Goal: Task Accomplishment & Management: Use online tool/utility

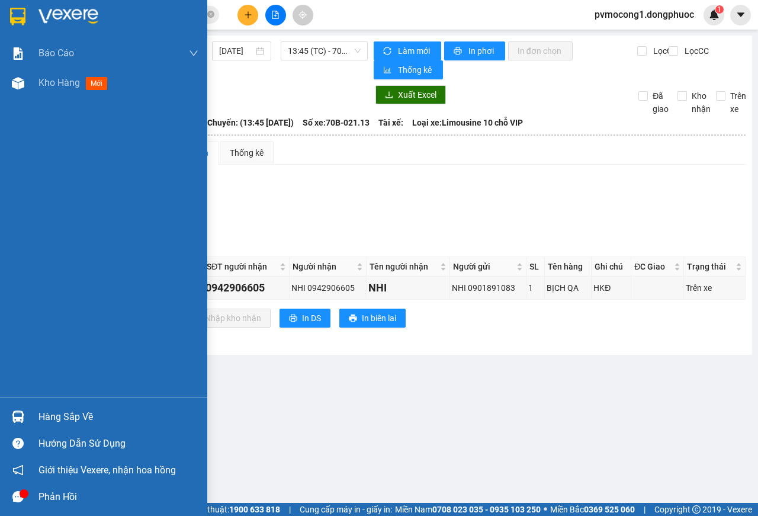
click at [61, 416] on div "Hàng sắp về" at bounding box center [119, 417] width 160 height 18
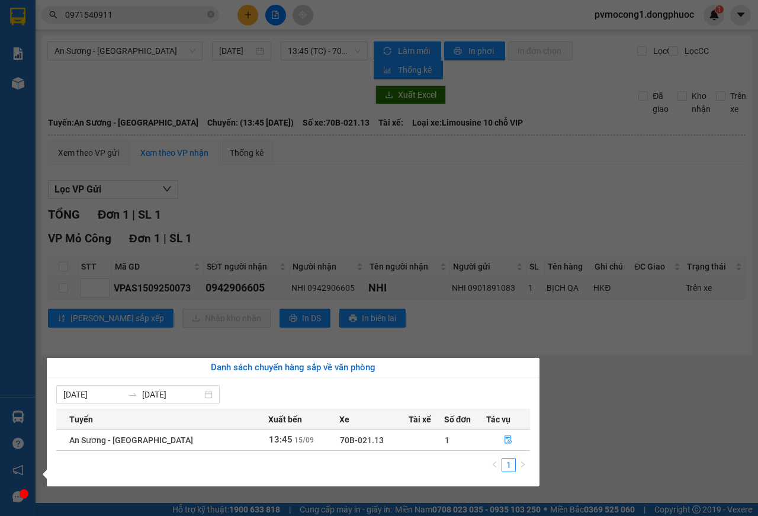
click at [687, 406] on section "Kết quả [PERSON_NAME] ( 7 ) Bộ lọc Mã ĐH Trạng thái Món hàng Tổng [PERSON_NAME]…" at bounding box center [379, 258] width 758 height 516
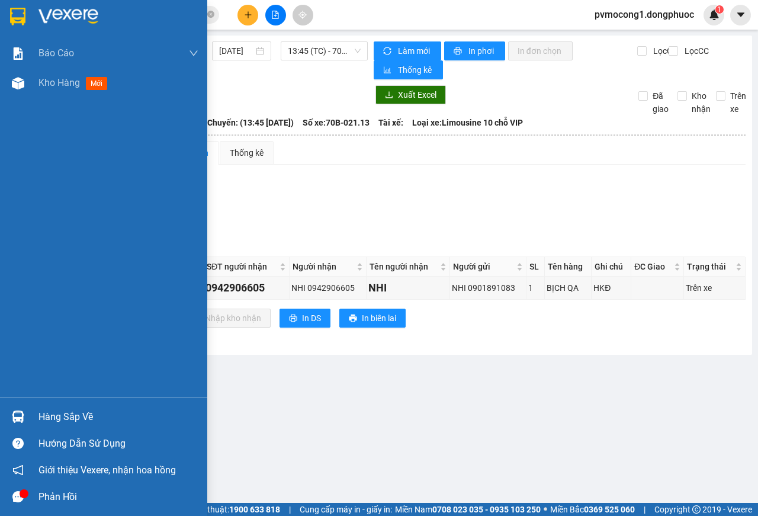
click at [9, 5] on div at bounding box center [103, 19] width 207 height 39
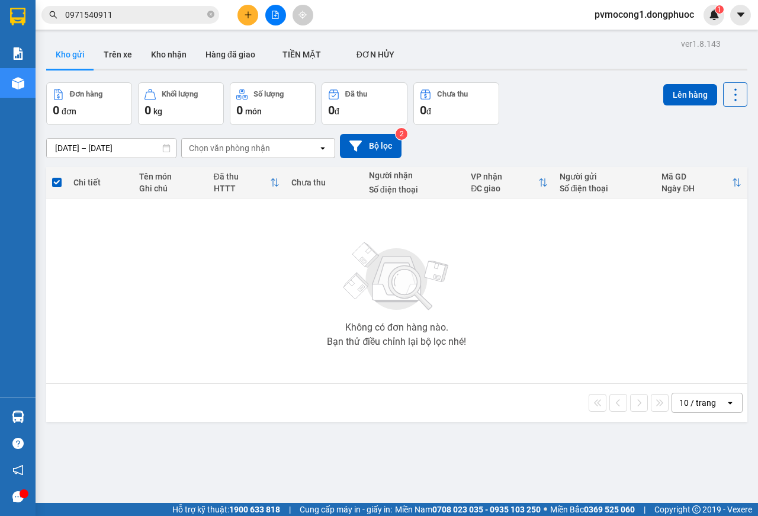
click at [117, 13] on input "0971540911" at bounding box center [135, 14] width 140 height 13
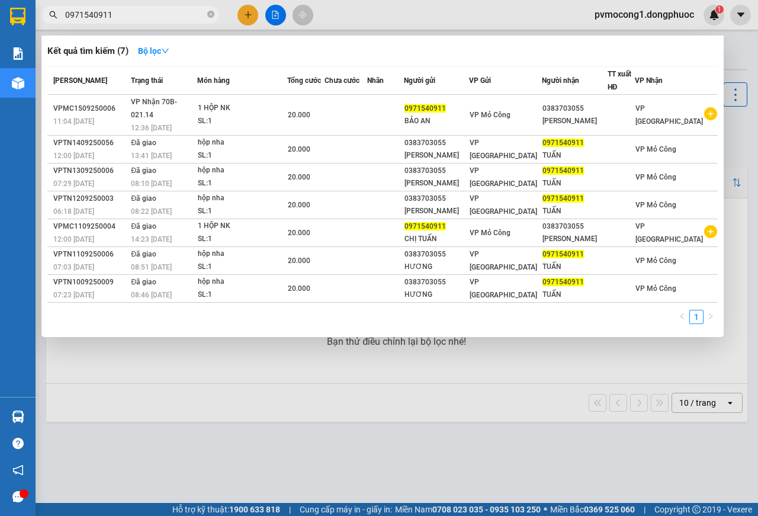
click at [127, 15] on input "0971540911" at bounding box center [135, 14] width 140 height 13
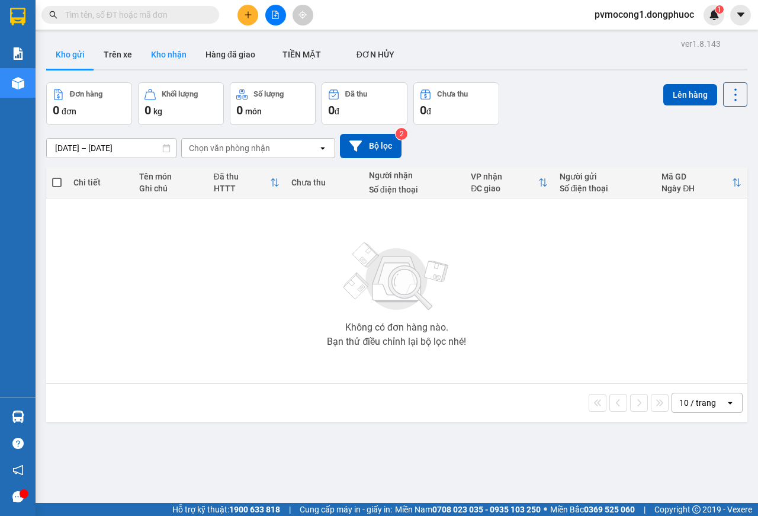
click at [171, 52] on button "Kho nhận" at bounding box center [169, 54] width 55 height 28
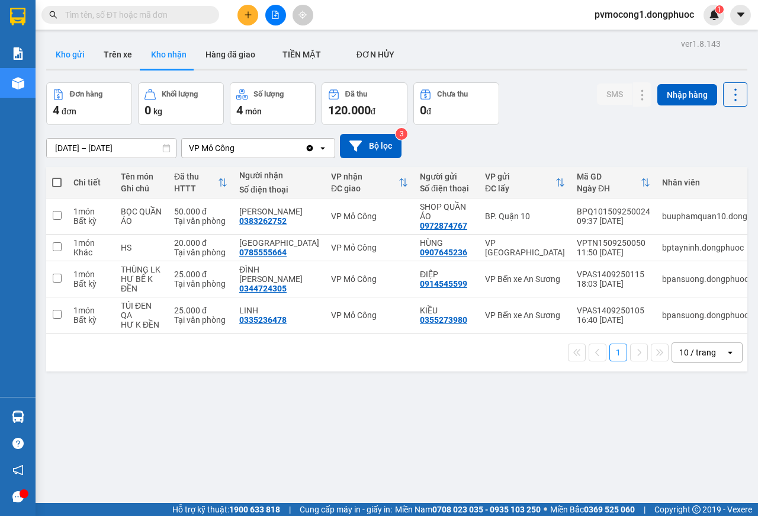
click at [61, 51] on button "Kho gửi" at bounding box center [70, 54] width 48 height 28
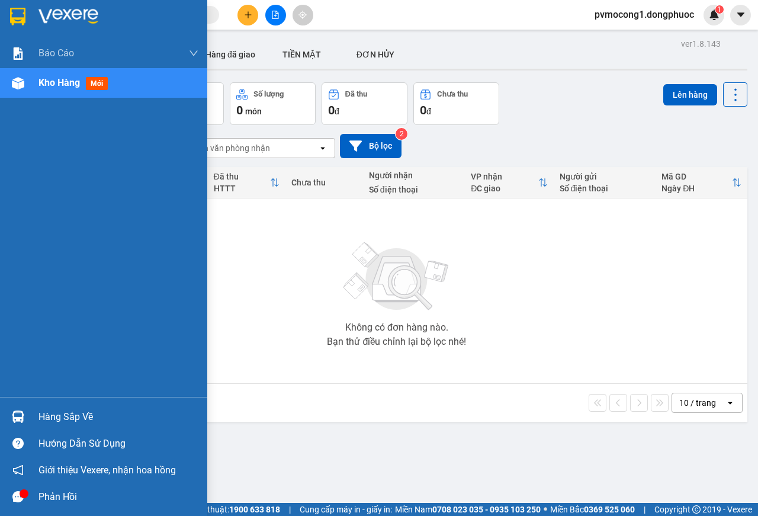
click at [54, 417] on div "Hàng sắp về" at bounding box center [119, 417] width 160 height 18
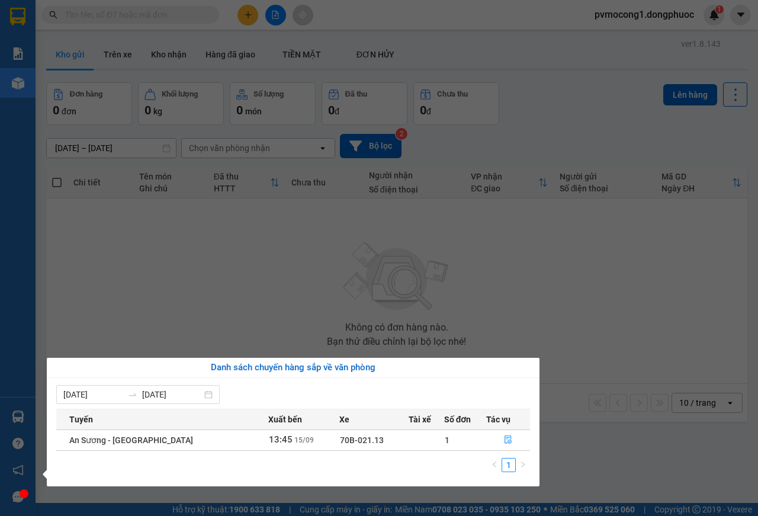
click at [172, 287] on section "Kết quả tìm kiếm ( 0 ) Bộ lọc No Data pvmocong1.dongphuoc 1 Báo cáo Mẫu 1: Báo …" at bounding box center [379, 258] width 758 height 516
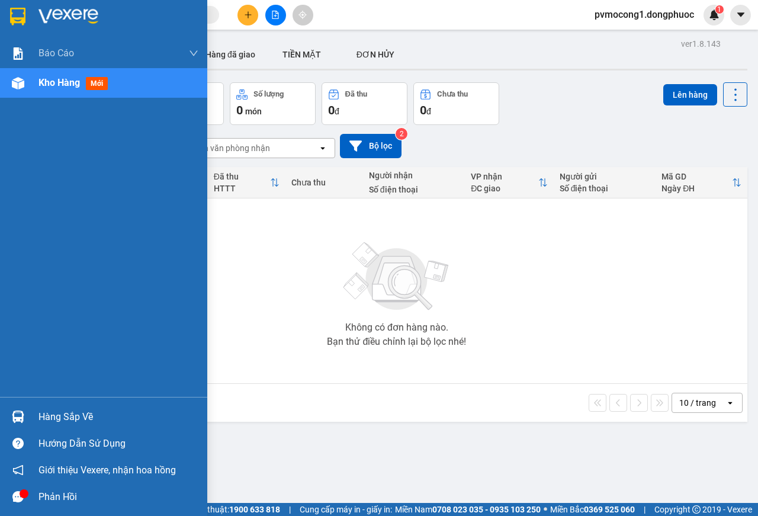
click at [50, 413] on div "Hàng sắp về" at bounding box center [119, 417] width 160 height 18
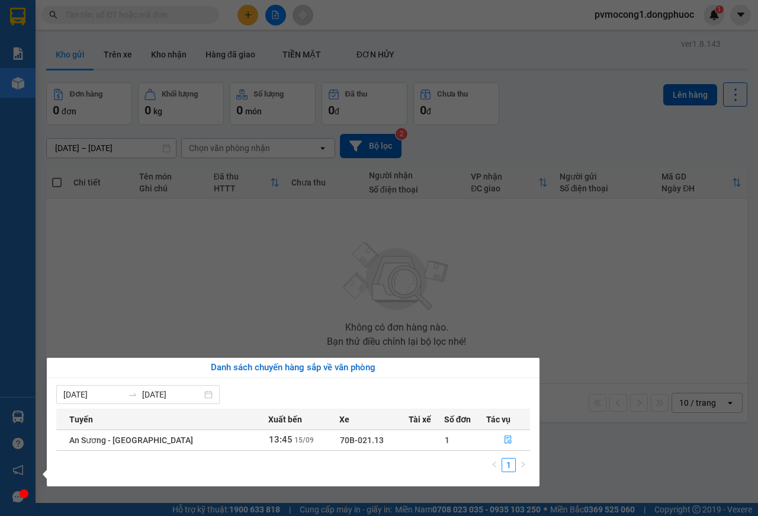
click at [185, 282] on section "Kết quả tìm kiếm ( 0 ) Bộ lọc No Data pvmocong1.dongphuoc 1 Báo cáo Mẫu 1: Báo …" at bounding box center [379, 258] width 758 height 516
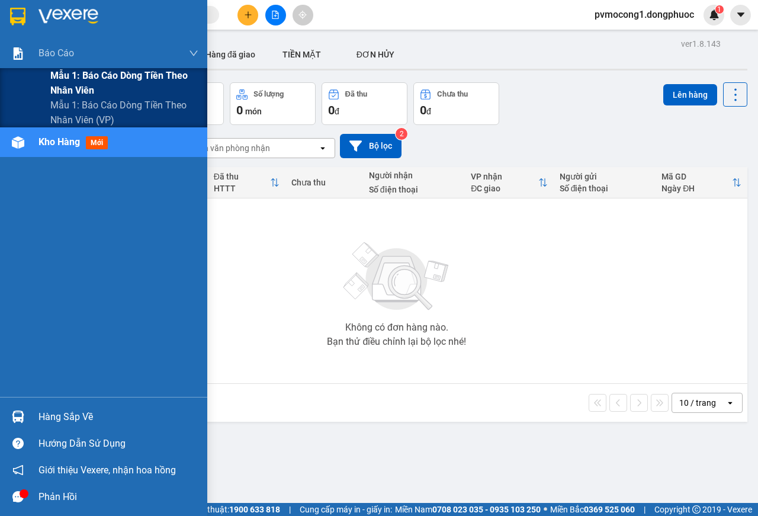
click at [105, 75] on span "Mẫu 1: Báo cáo dòng tiền theo nhân viên" at bounding box center [124, 83] width 148 height 30
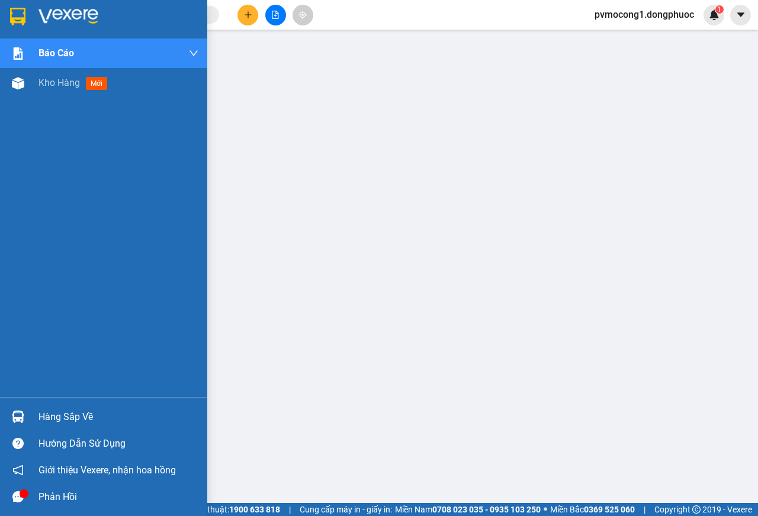
click at [72, 416] on div "Hàng sắp về" at bounding box center [119, 417] width 160 height 18
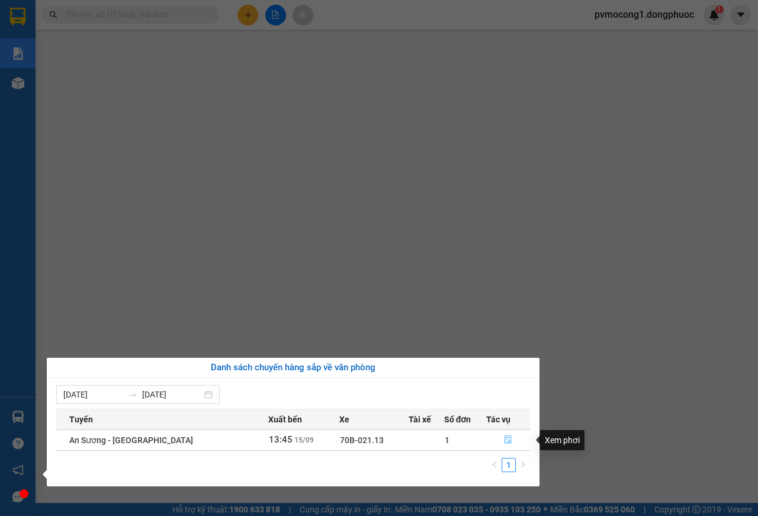
click at [506, 440] on icon "file-done" at bounding box center [508, 440] width 8 height 8
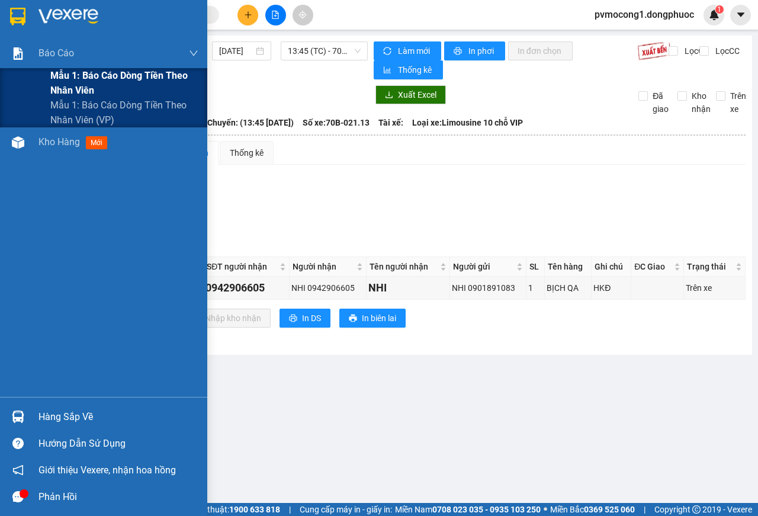
click at [111, 78] on span "Mẫu 1: Báo cáo dòng tiền theo nhân viên" at bounding box center [124, 83] width 148 height 30
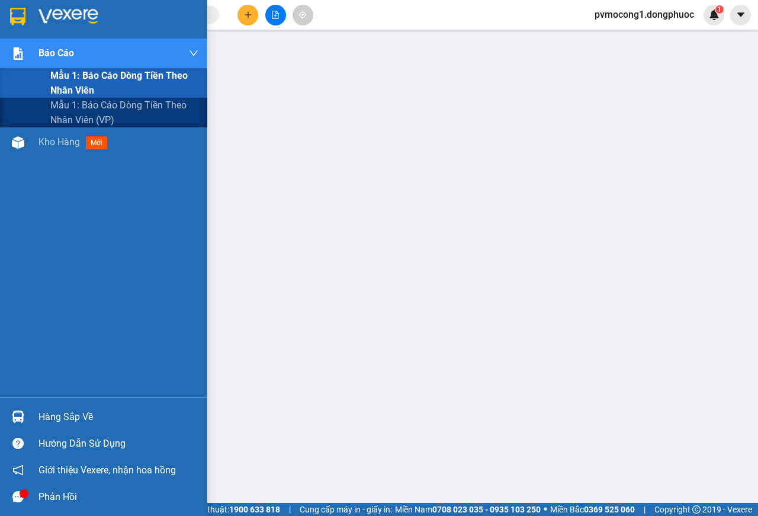
click at [130, 74] on span "Mẫu 1: Báo cáo dòng tiền theo nhân viên" at bounding box center [124, 83] width 148 height 30
click at [125, 73] on span "Mẫu 1: Báo cáo dòng tiền theo nhân viên" at bounding box center [124, 83] width 148 height 30
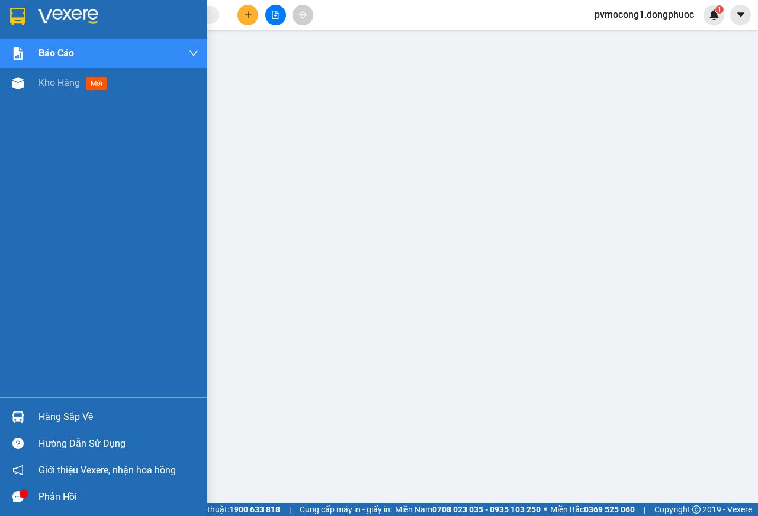
click at [15, 12] on img at bounding box center [17, 17] width 15 height 18
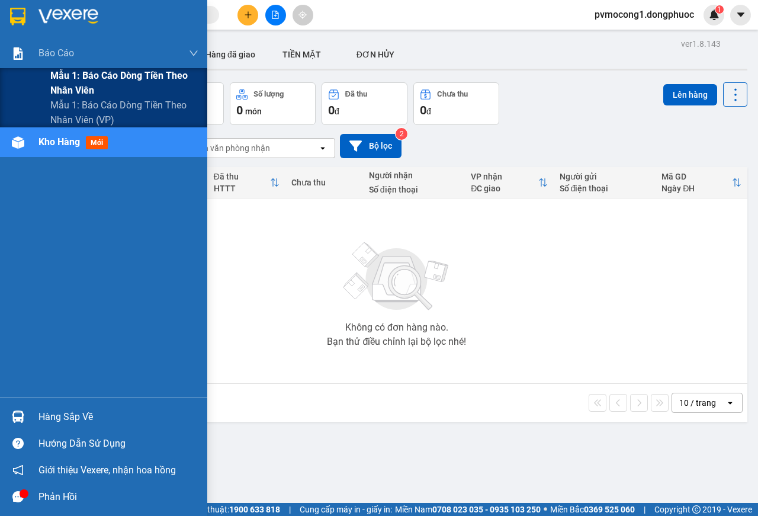
click at [119, 72] on span "Mẫu 1: Báo cáo dòng tiền theo nhân viên" at bounding box center [124, 83] width 148 height 30
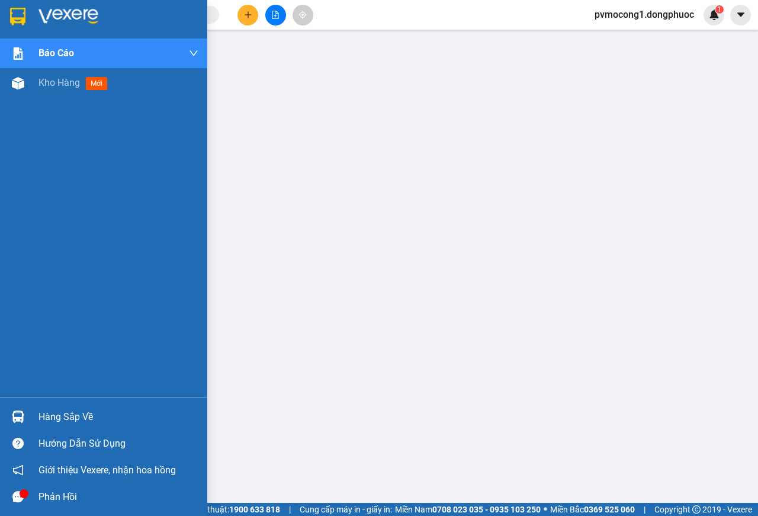
click at [12, 11] on img at bounding box center [17, 17] width 15 height 18
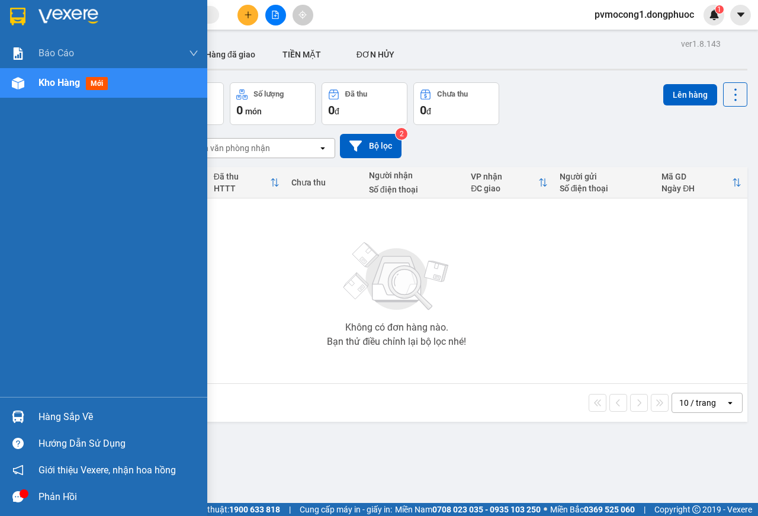
click at [49, 418] on div "Hàng sắp về" at bounding box center [119, 417] width 160 height 18
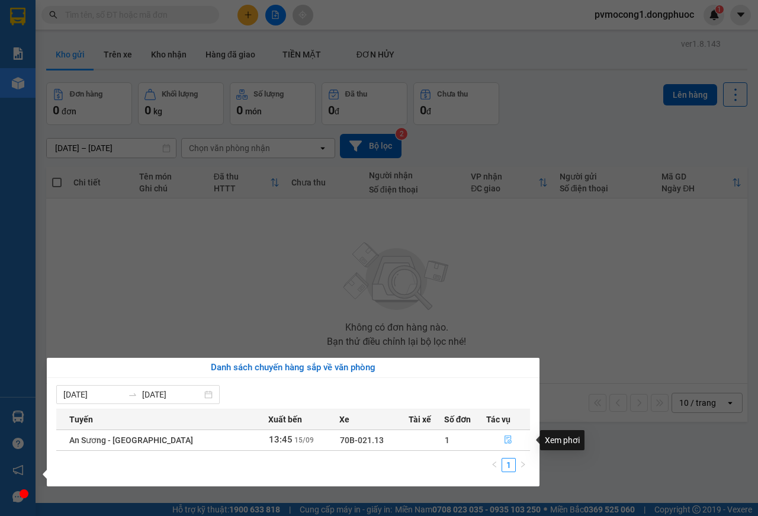
click at [504, 442] on icon "file-done" at bounding box center [508, 440] width 8 height 8
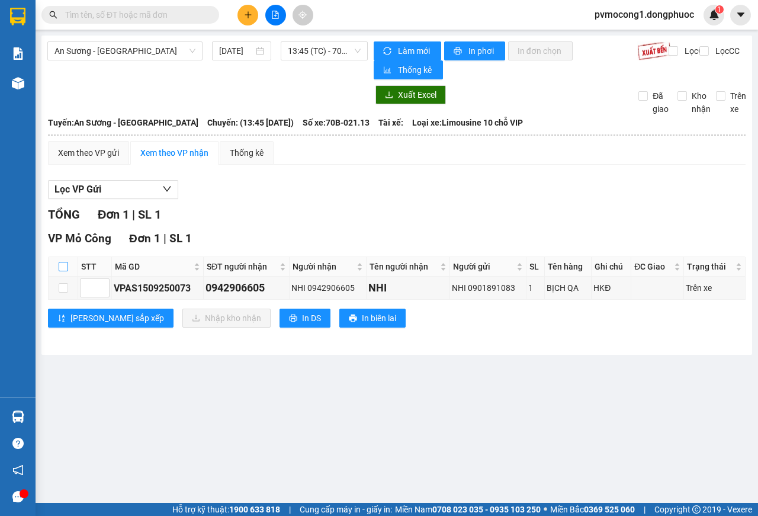
click at [62, 268] on input "checkbox" at bounding box center [63, 266] width 9 height 9
checkbox input "true"
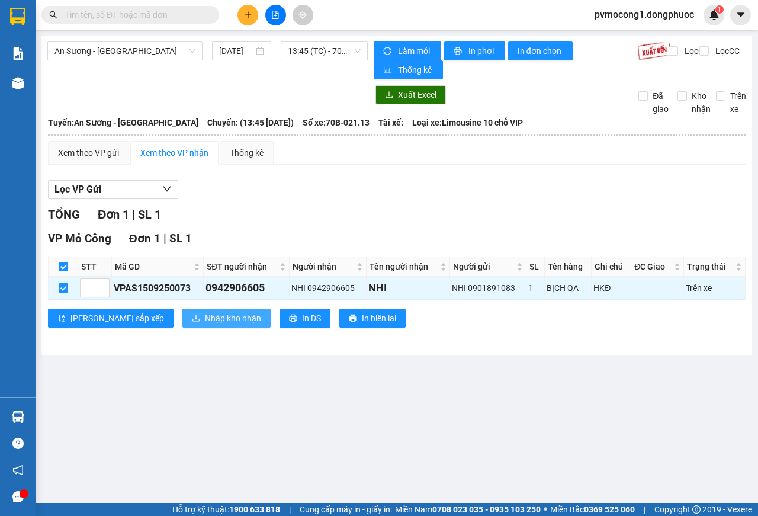
click at [205, 322] on span "Nhập kho nhận" at bounding box center [233, 318] width 56 height 13
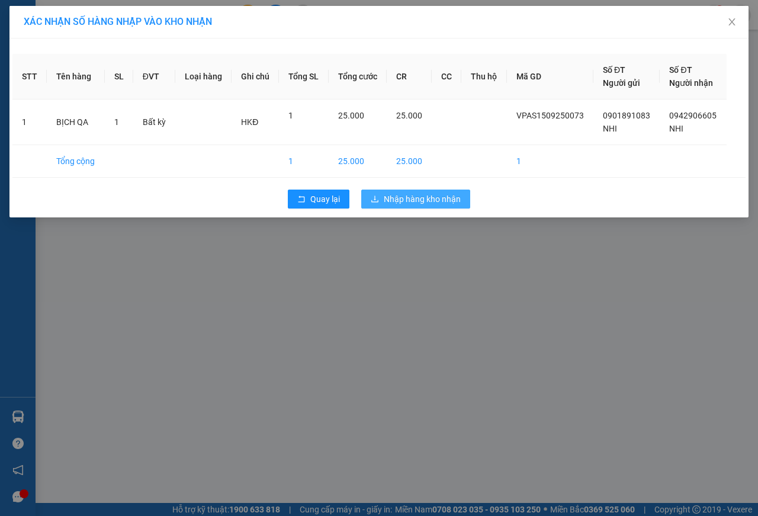
click at [438, 204] on span "Nhập hàng kho nhận" at bounding box center [422, 199] width 77 height 13
